Goal: Task Accomplishment & Management: Manage account settings

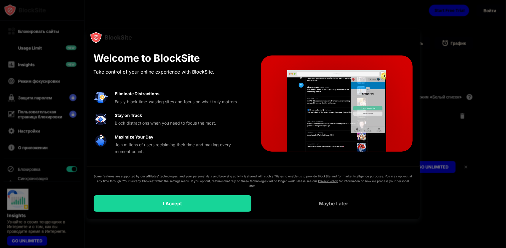
click at [477, 50] on div at bounding box center [253, 124] width 506 height 248
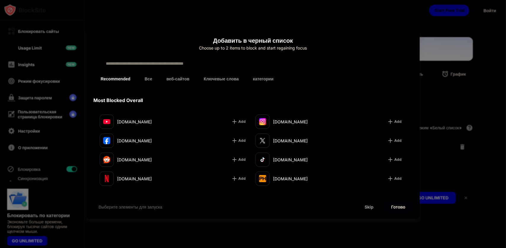
click at [39, 92] on div at bounding box center [253, 124] width 506 height 248
click at [38, 85] on div at bounding box center [253, 124] width 506 height 248
click at [44, 130] on div at bounding box center [253, 124] width 506 height 248
click at [263, 79] on button "категории" at bounding box center [263, 79] width 35 height 12
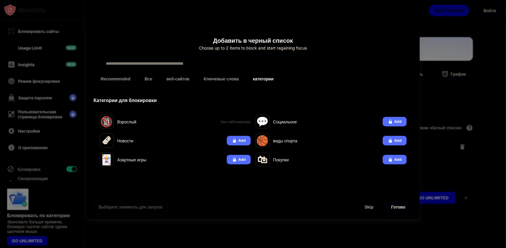
click at [229, 80] on button "Ключевые слова" at bounding box center [221, 79] width 49 height 12
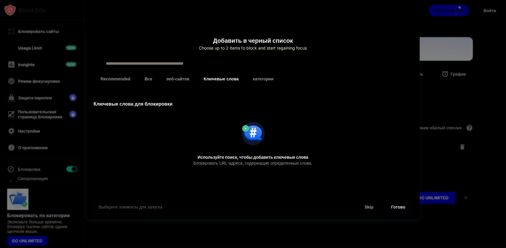
click at [186, 80] on button "веб-сайтов" at bounding box center [177, 79] width 37 height 12
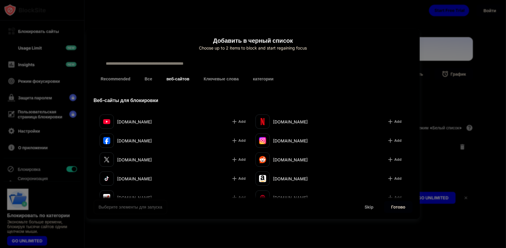
click at [146, 81] on button "Все" at bounding box center [149, 79] width 22 height 12
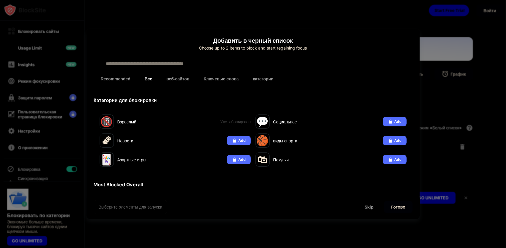
click at [121, 78] on button "Recommended" at bounding box center [116, 79] width 44 height 12
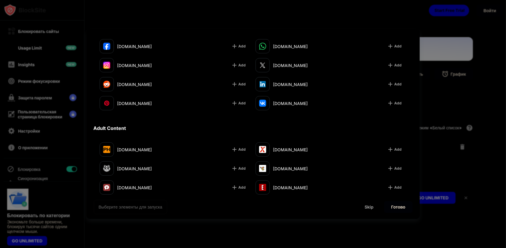
scroll to position [177, 0]
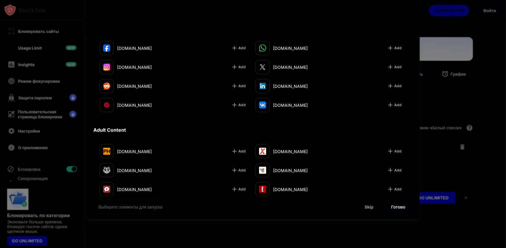
click at [432, 68] on div at bounding box center [253, 124] width 506 height 248
click at [438, 55] on div at bounding box center [253, 124] width 506 height 248
click at [430, 80] on div at bounding box center [253, 124] width 506 height 248
click at [428, 88] on div at bounding box center [253, 124] width 506 height 248
click at [131, 21] on div at bounding box center [253, 124] width 506 height 248
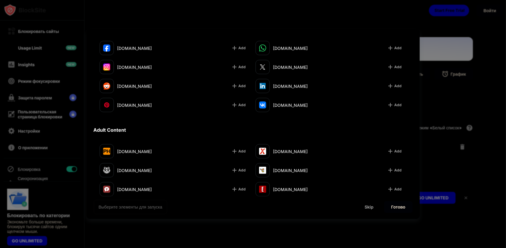
click at [40, 12] on div at bounding box center [253, 124] width 506 height 248
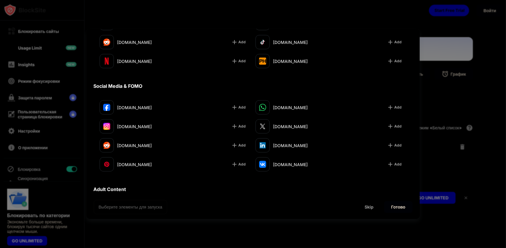
scroll to position [0, 0]
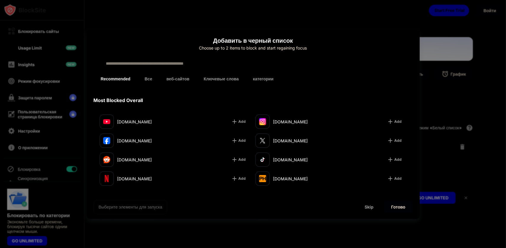
click at [126, 63] on input "text" at bounding box center [258, 63] width 305 height 7
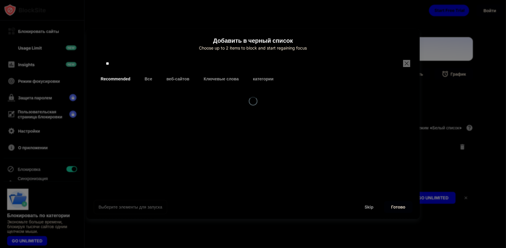
type input "*"
type input "*********"
click at [131, 118] on div "ya.ru" at bounding box center [177, 121] width 154 height 14
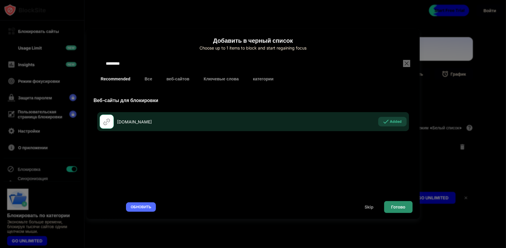
click at [391, 209] on div "Готово" at bounding box center [398, 207] width 14 height 5
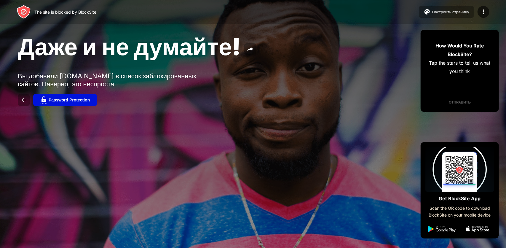
click at [78, 99] on div "Password Protection" at bounding box center [69, 100] width 41 height 5
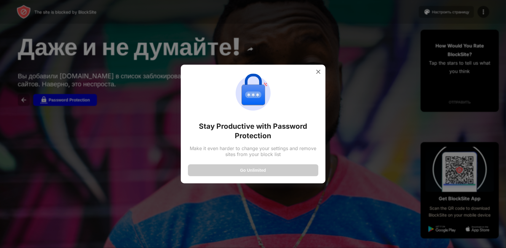
click at [251, 166] on button "Go Unlimited" at bounding box center [253, 170] width 130 height 12
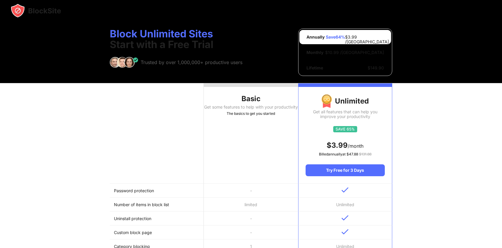
drag, startPoint x: 127, startPoint y: 101, endPoint x: 124, endPoint y: 101, distance: 3.0
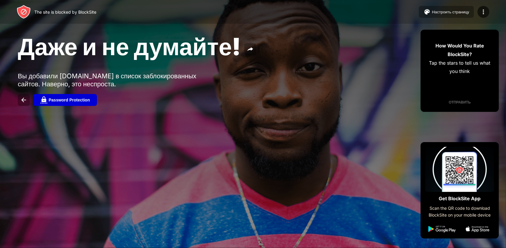
click at [161, 79] on div "Вы добавили [DOMAIN_NAME] в список заблокированных сайтов. Наверно, это неспрос…" at bounding box center [109, 80] width 183 height 16
click at [165, 76] on div "Вы добавили ya.ru в список заблокированных сайтов. Наверно, это неспроста." at bounding box center [109, 80] width 183 height 16
click at [75, 10] on div "The site is blocked by BlockSite" at bounding box center [65, 11] width 62 height 5
click at [66, 12] on div "The site is blocked by BlockSite" at bounding box center [65, 11] width 62 height 5
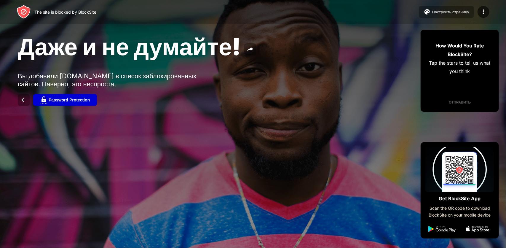
click at [66, 12] on div "The site is blocked by BlockSite" at bounding box center [65, 11] width 62 height 5
click at [31, 13] on div "The site is blocked by BlockSite" at bounding box center [57, 12] width 80 height 14
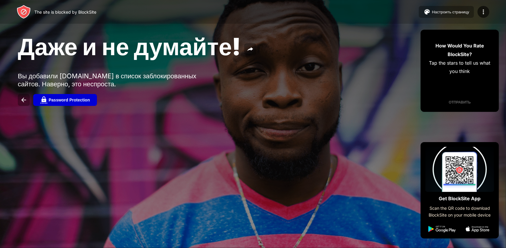
click at [31, 13] on div "The site is blocked by BlockSite" at bounding box center [57, 12] width 80 height 14
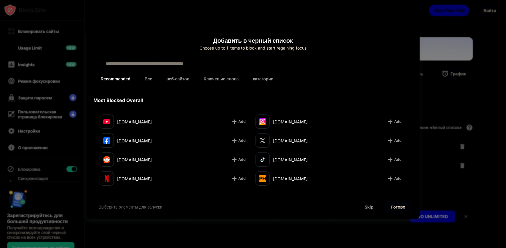
click at [455, 74] on div at bounding box center [253, 124] width 506 height 248
click at [447, 94] on div at bounding box center [253, 124] width 506 height 248
click at [443, 46] on div at bounding box center [253, 124] width 506 height 248
click at [448, 12] on div at bounding box center [253, 124] width 506 height 248
click at [455, 8] on div at bounding box center [253, 124] width 506 height 248
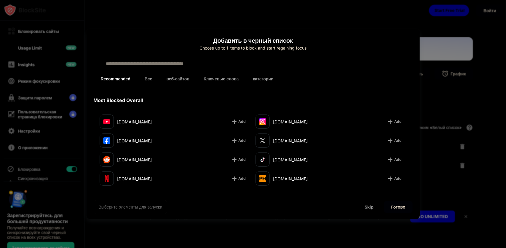
click at [455, 8] on div at bounding box center [253, 124] width 506 height 248
click at [449, 11] on div at bounding box center [253, 124] width 506 height 248
click at [448, 34] on div at bounding box center [253, 124] width 506 height 248
click at [447, 45] on div at bounding box center [253, 124] width 506 height 248
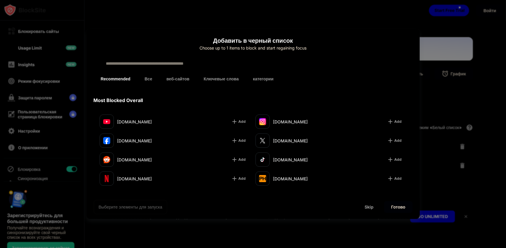
click at [448, 12] on div at bounding box center [253, 124] width 506 height 248
drag, startPoint x: 435, startPoint y: 43, endPoint x: 435, endPoint y: 51, distance: 7.8
click at [435, 43] on div at bounding box center [253, 124] width 506 height 248
click at [435, 45] on div at bounding box center [253, 124] width 506 height 248
click at [370, 208] on div "Skip" at bounding box center [369, 207] width 9 height 5
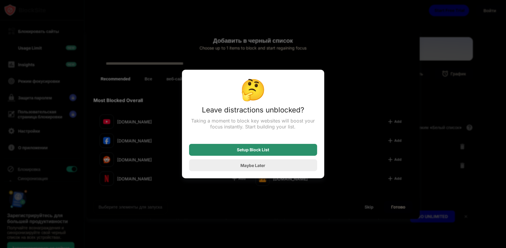
click at [267, 154] on div "Setup Block List" at bounding box center [253, 150] width 128 height 12
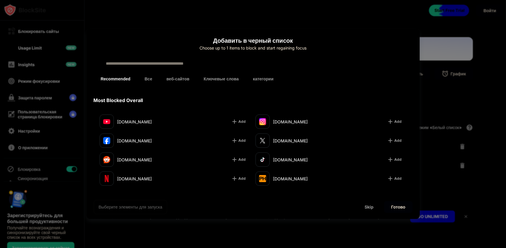
click at [439, 220] on div at bounding box center [253, 124] width 506 height 248
click at [49, 114] on div at bounding box center [253, 124] width 506 height 248
click at [40, 117] on div at bounding box center [253, 124] width 506 height 248
click at [130, 121] on div "youtube.com" at bounding box center [146, 122] width 58 height 6
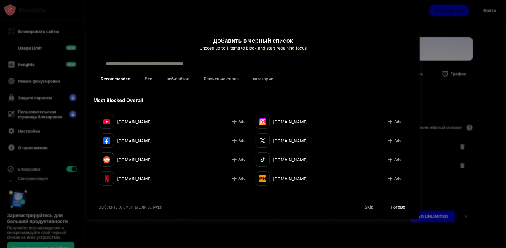
click at [125, 127] on div "youtube.com" at bounding box center [138, 121] width 76 height 14
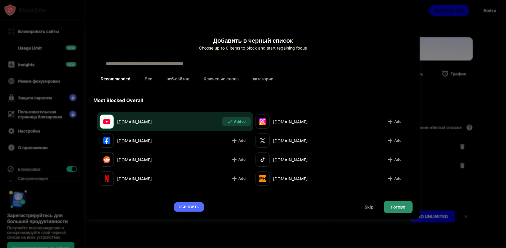
click at [409, 210] on div "Готово" at bounding box center [398, 207] width 28 height 12
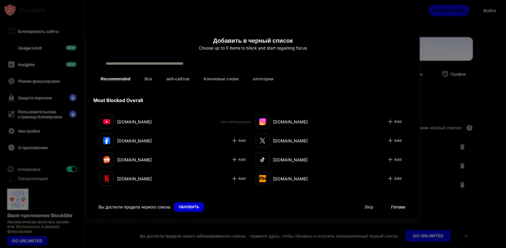
click at [267, 78] on button "категории" at bounding box center [263, 79] width 35 height 12
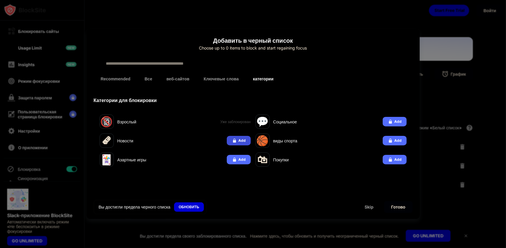
click at [237, 142] on img at bounding box center [235, 141] width 6 height 6
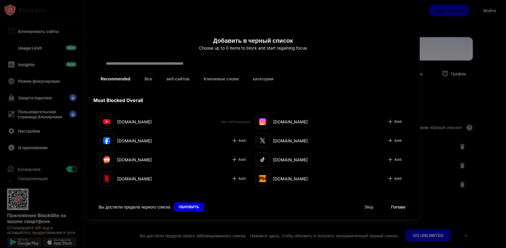
click at [245, 47] on div "Choose up to 0 items to block and start regaining focus" at bounding box center [253, 48] width 319 height 5
click at [237, 61] on input "text" at bounding box center [258, 63] width 305 height 7
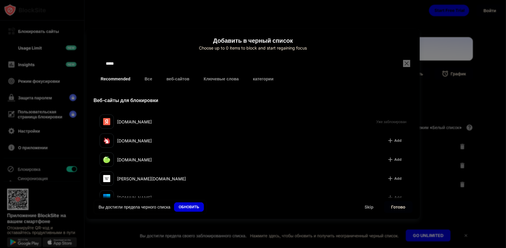
type input "*****"
click at [147, 76] on button "Все" at bounding box center [149, 79] width 22 height 12
click at [181, 79] on button "веб-сайтов" at bounding box center [177, 79] width 37 height 12
click at [209, 80] on button "Ключевые слова" at bounding box center [221, 79] width 49 height 12
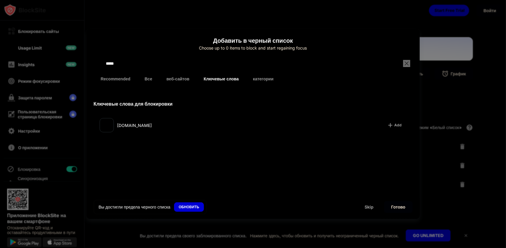
click at [262, 79] on button "категории" at bounding box center [263, 79] width 35 height 12
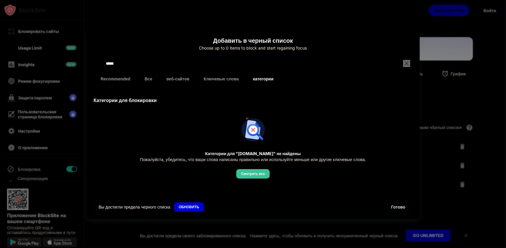
click at [369, 205] on div "Skip" at bounding box center [369, 207] width 9 height 5
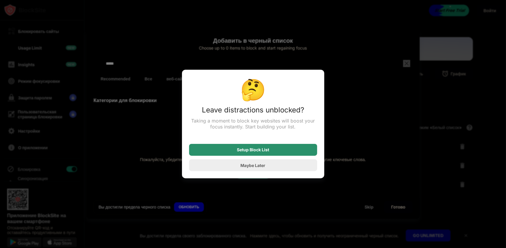
click at [263, 153] on div "Setup Block List" at bounding box center [253, 150] width 128 height 12
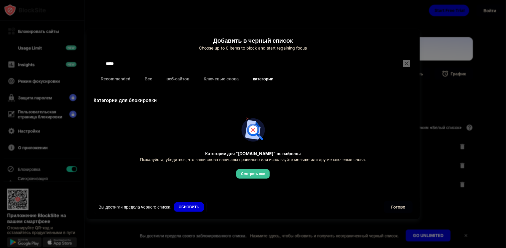
click at [372, 205] on div "Skip" at bounding box center [369, 207] width 9 height 5
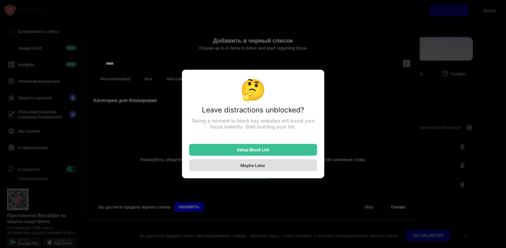
click at [274, 166] on div "Maybe Later" at bounding box center [253, 165] width 128 height 12
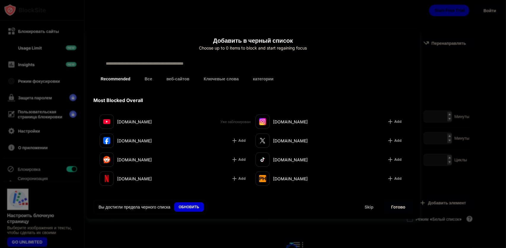
click at [364, 71] on div "Recommended Все веб-сайтов Ключевые слова категории" at bounding box center [253, 78] width 319 height 19
click at [451, 18] on div at bounding box center [253, 124] width 506 height 248
click at [451, 12] on div at bounding box center [253, 124] width 506 height 248
drag, startPoint x: 343, startPoint y: 74, endPoint x: 340, endPoint y: 76, distance: 3.6
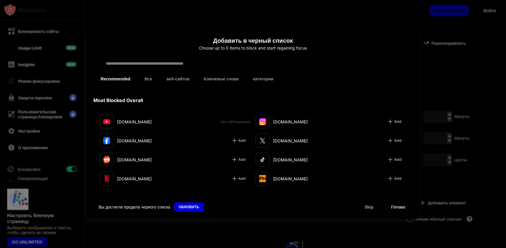
click at [340, 76] on div "Recommended Все веб-сайтов Ключевые слова категории" at bounding box center [253, 78] width 319 height 19
click at [124, 208] on div "Вы достигли предела черного списка" at bounding box center [135, 207] width 72 height 6
click at [194, 205] on div "ОБНОВИТЬ" at bounding box center [189, 207] width 20 height 6
